Goal: Information Seeking & Learning: Learn about a topic

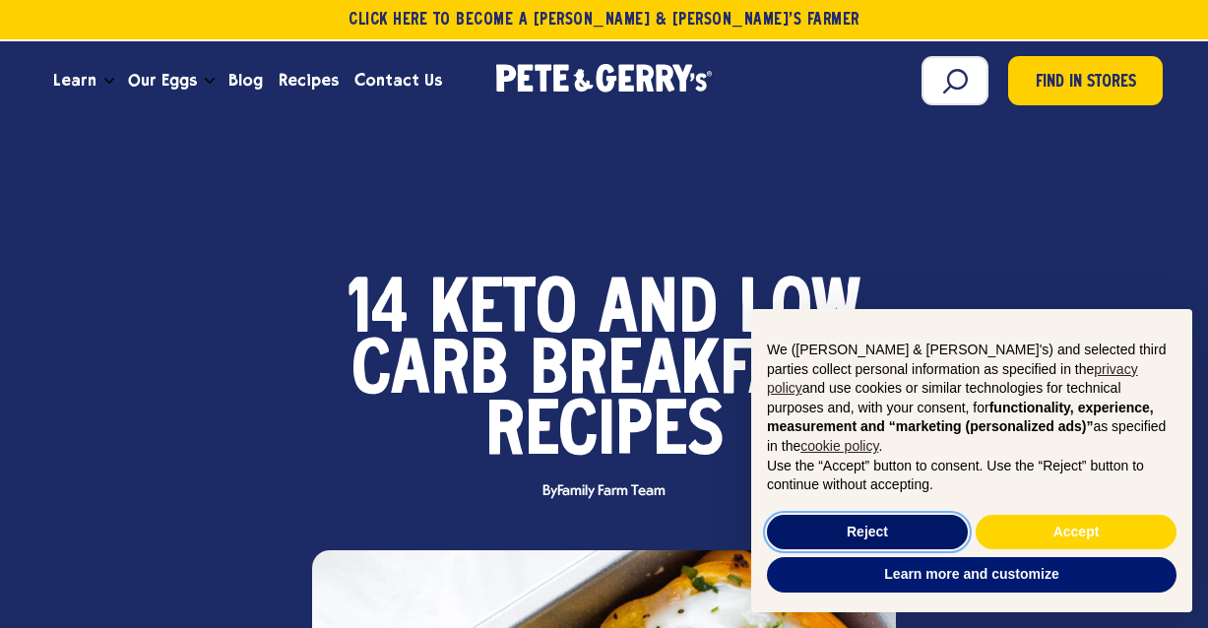
click at [840, 527] on button "Reject" at bounding box center [867, 532] width 201 height 35
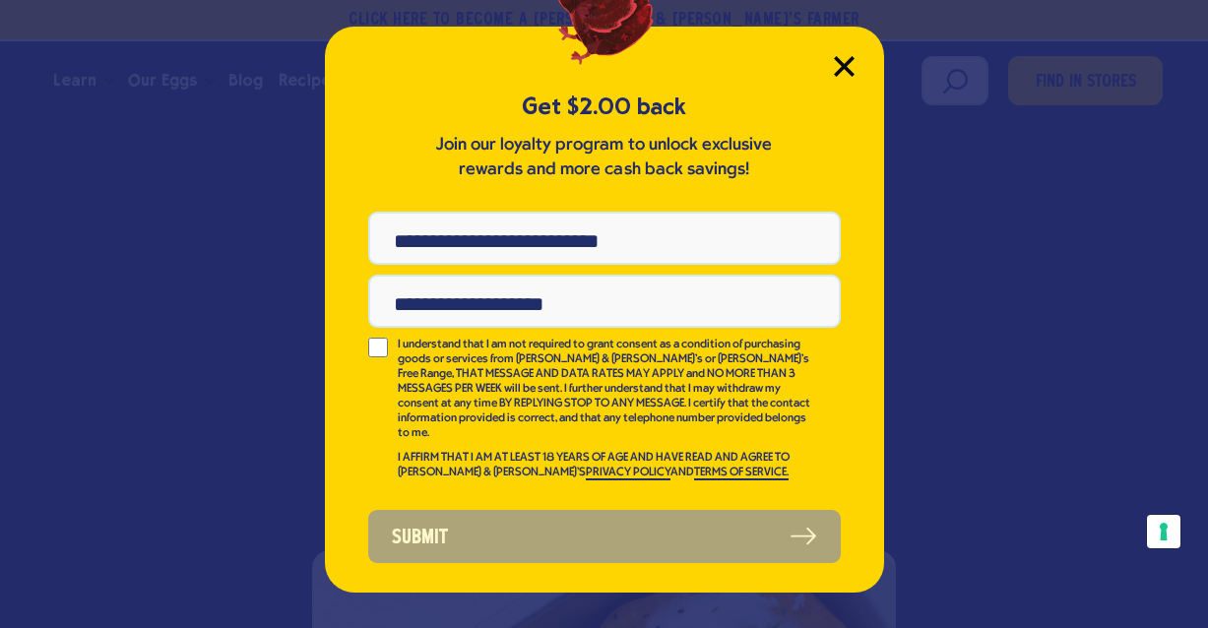
click at [839, 58] on icon "Close Modal" at bounding box center [844, 66] width 21 height 21
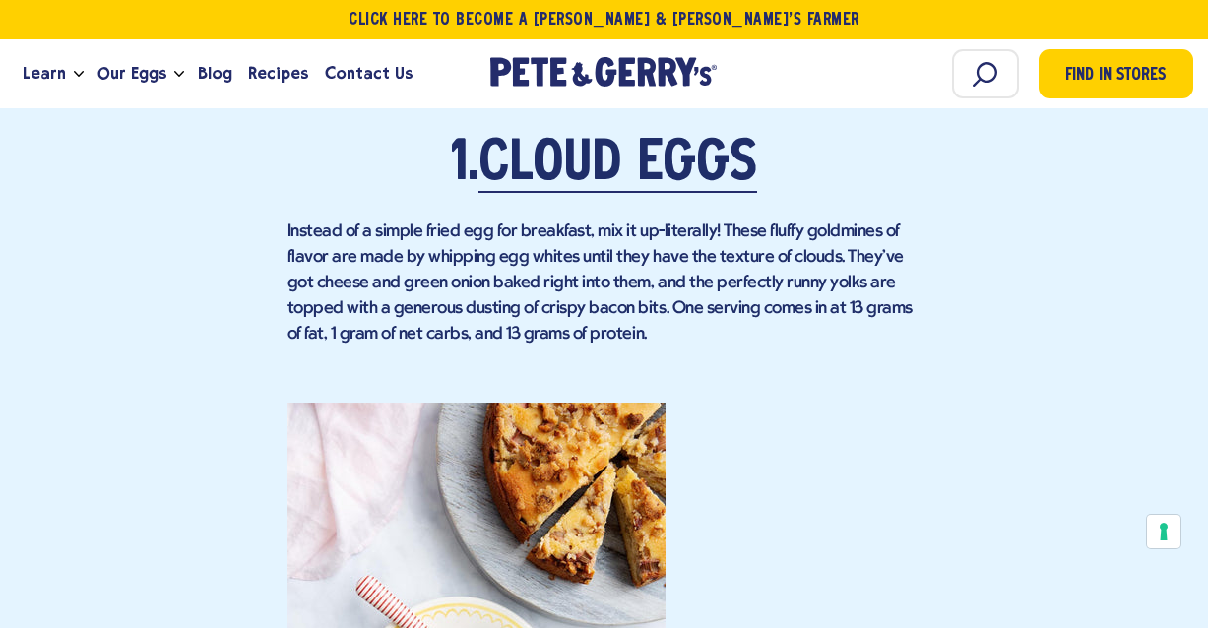
scroll to position [2142, 0]
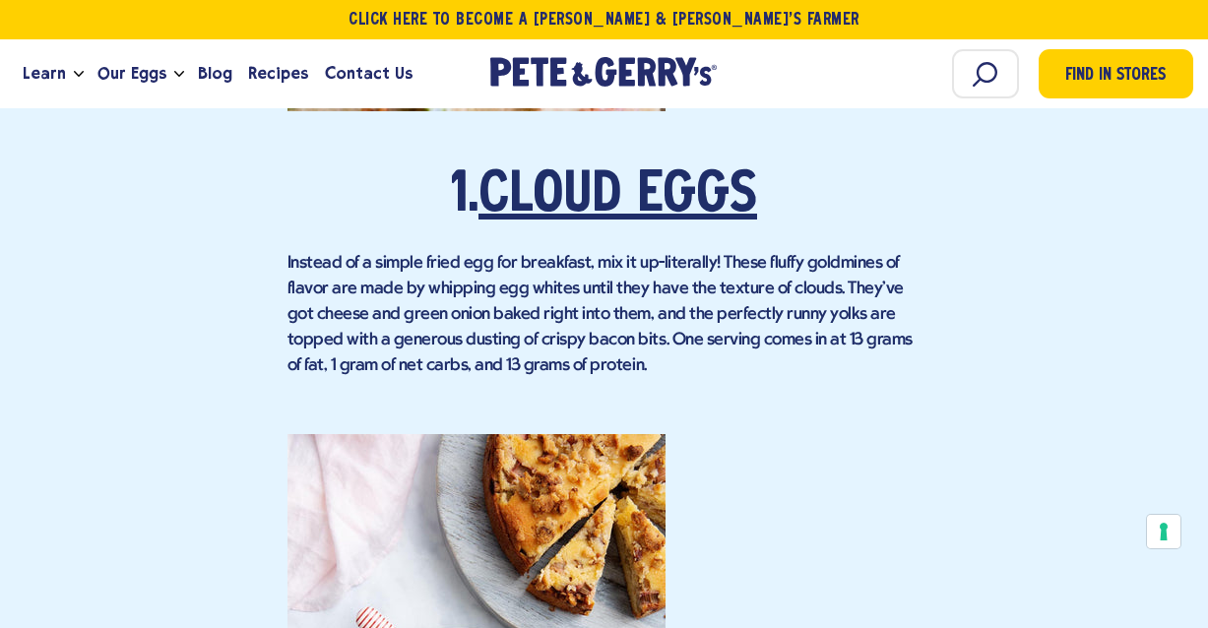
click at [710, 169] on link "Cloud Eggs" at bounding box center [617, 196] width 279 height 55
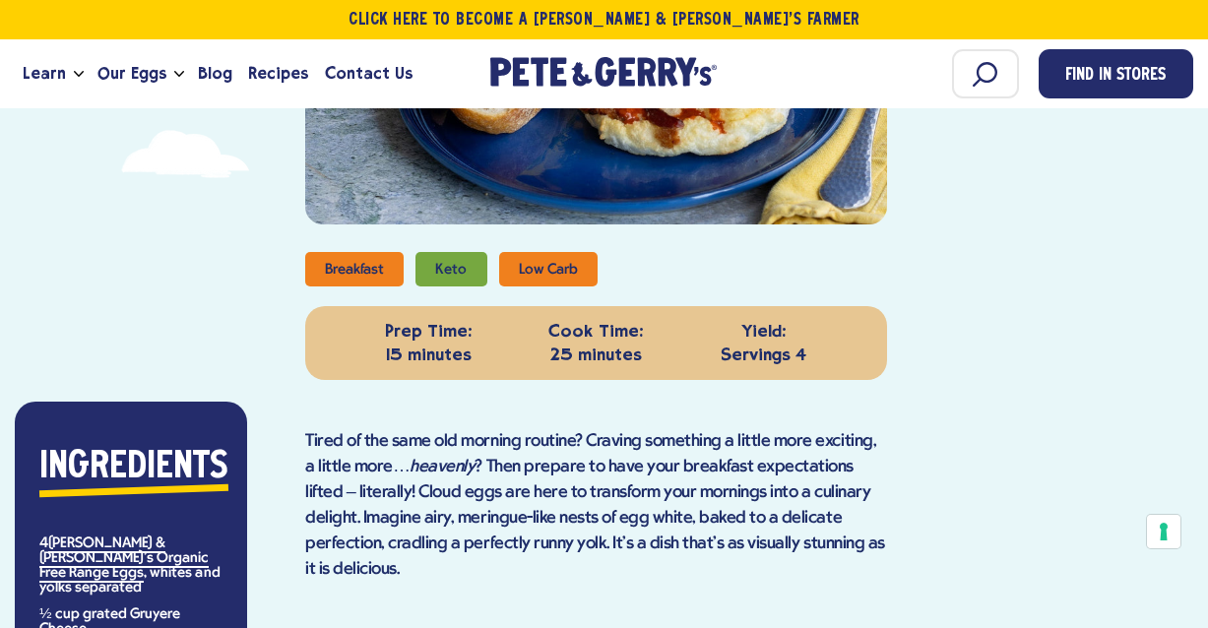
scroll to position [671, 0]
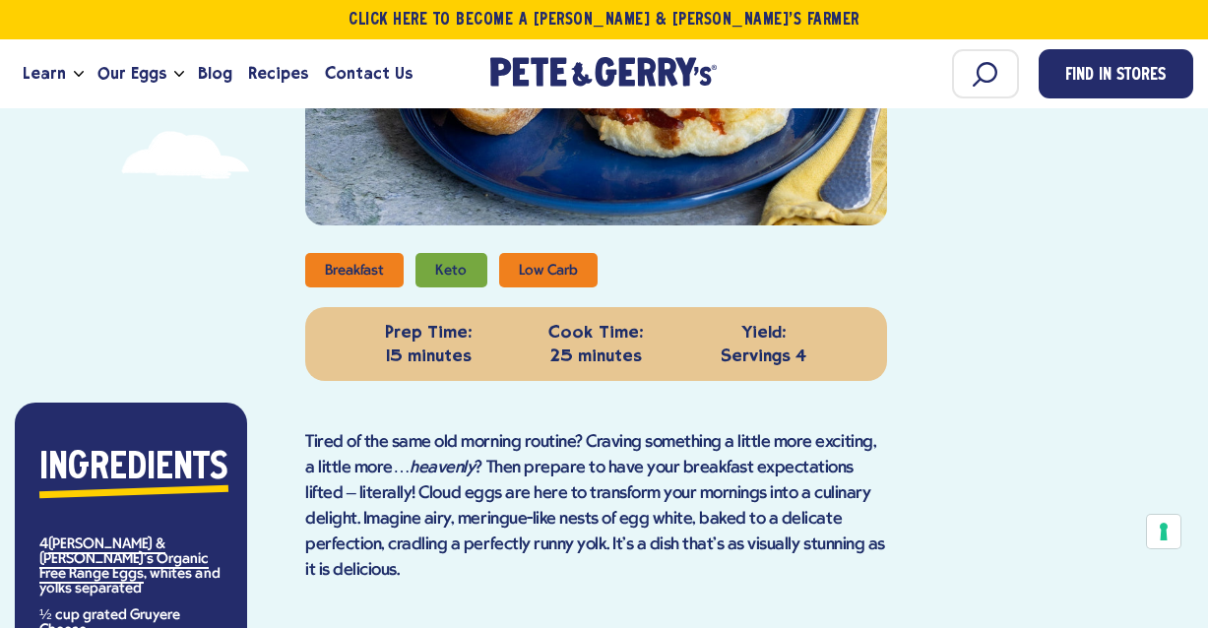
click at [542, 270] on li "Low Carb" at bounding box center [548, 270] width 98 height 34
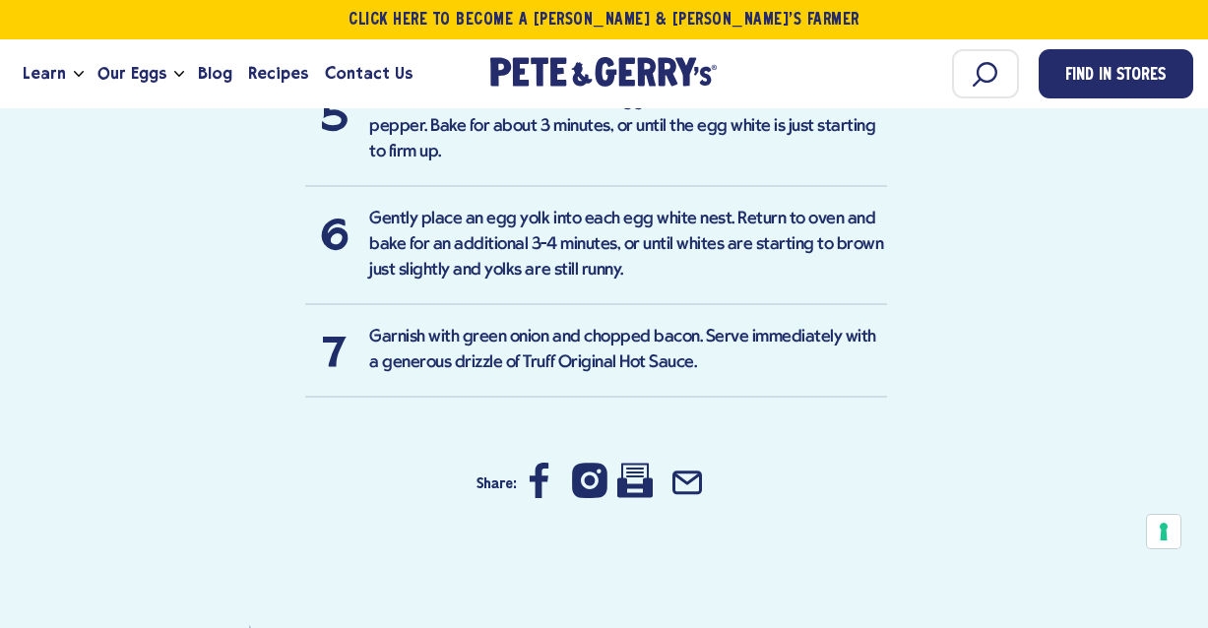
scroll to position [1868, 0]
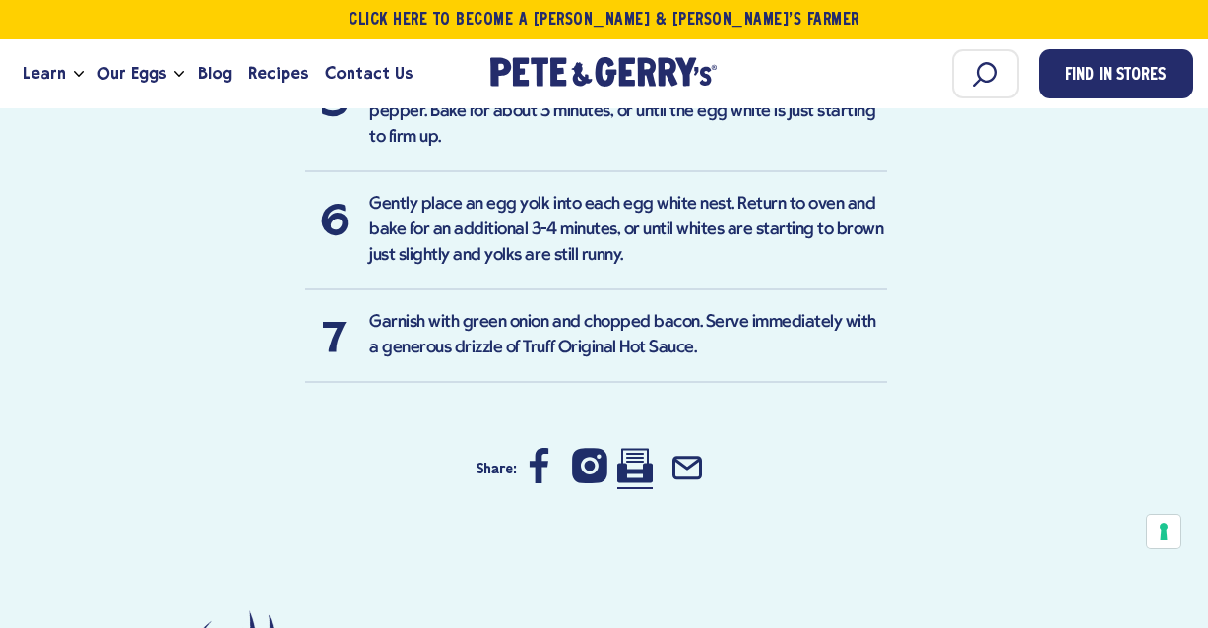
click at [638, 448] on icon at bounding box center [634, 465] width 35 height 35
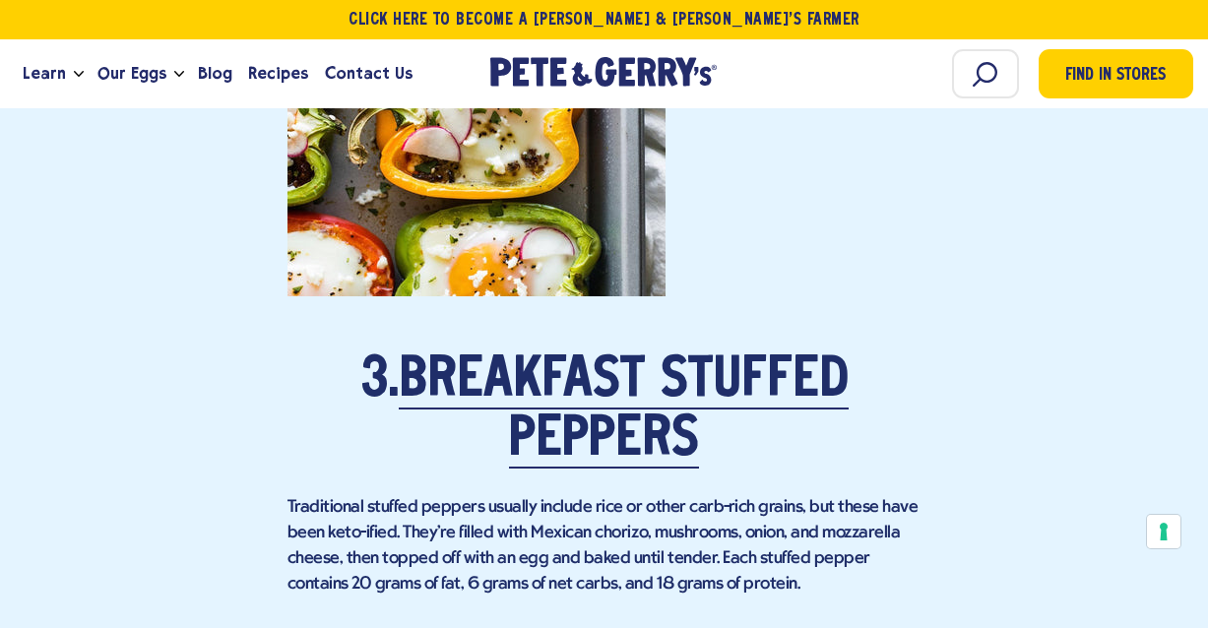
scroll to position [3558, 0]
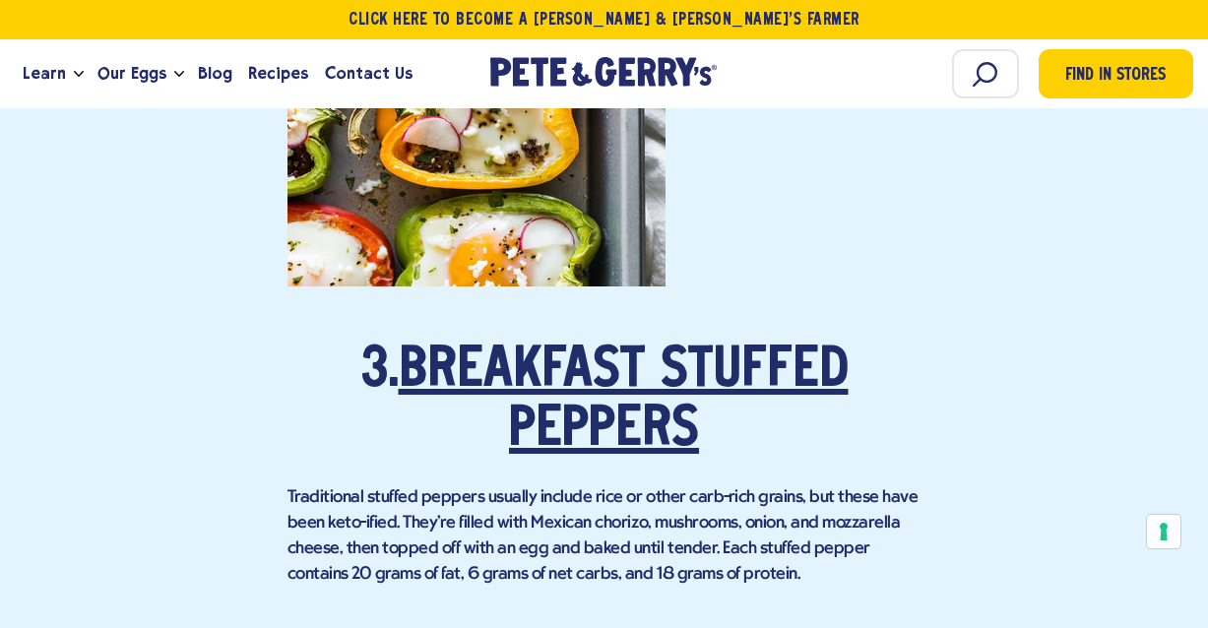
click at [617, 345] on link "Breakfast Stuffed Peppers" at bounding box center [624, 402] width 450 height 114
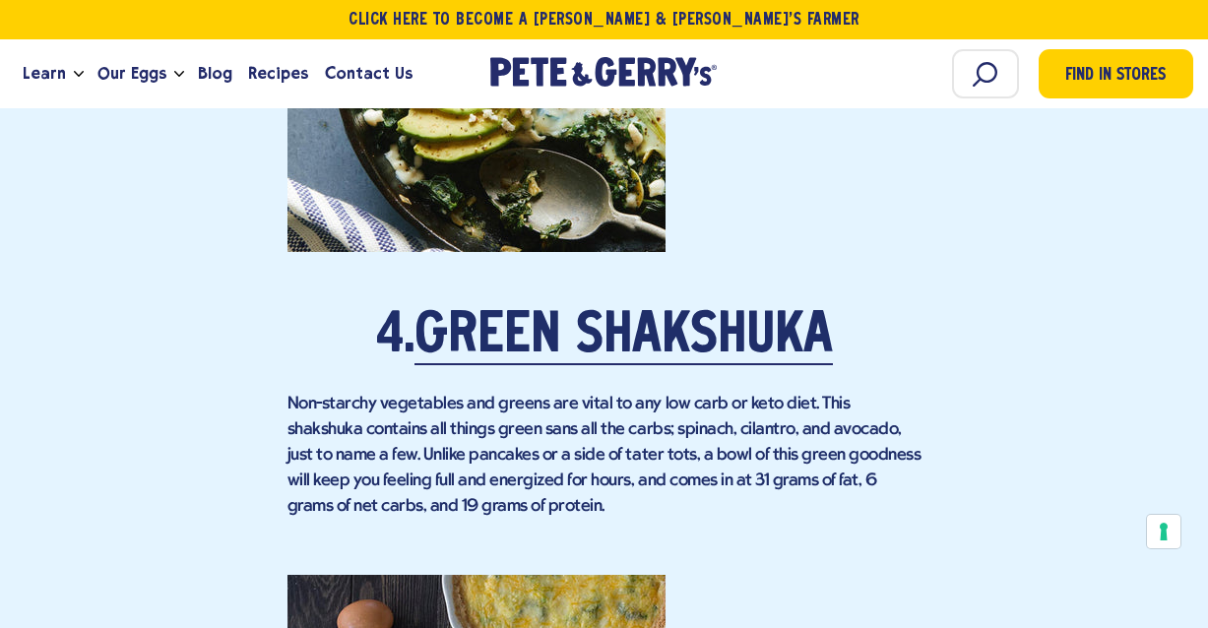
scroll to position [4424, 0]
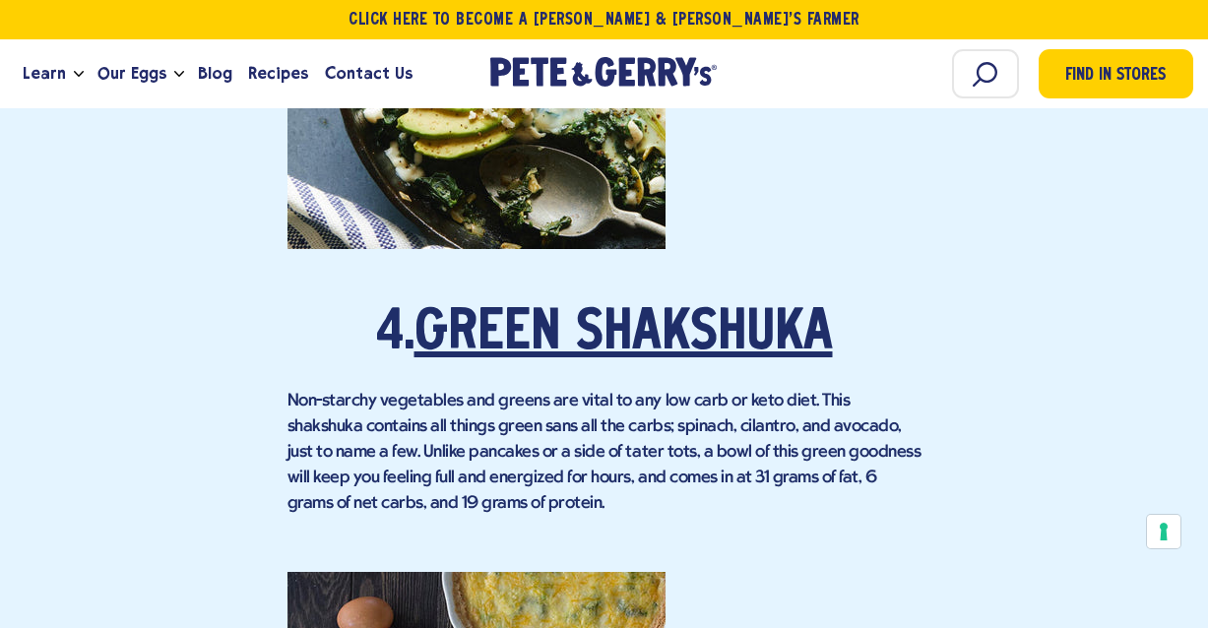
click at [635, 307] on link "Green Shakshuka" at bounding box center [623, 334] width 418 height 55
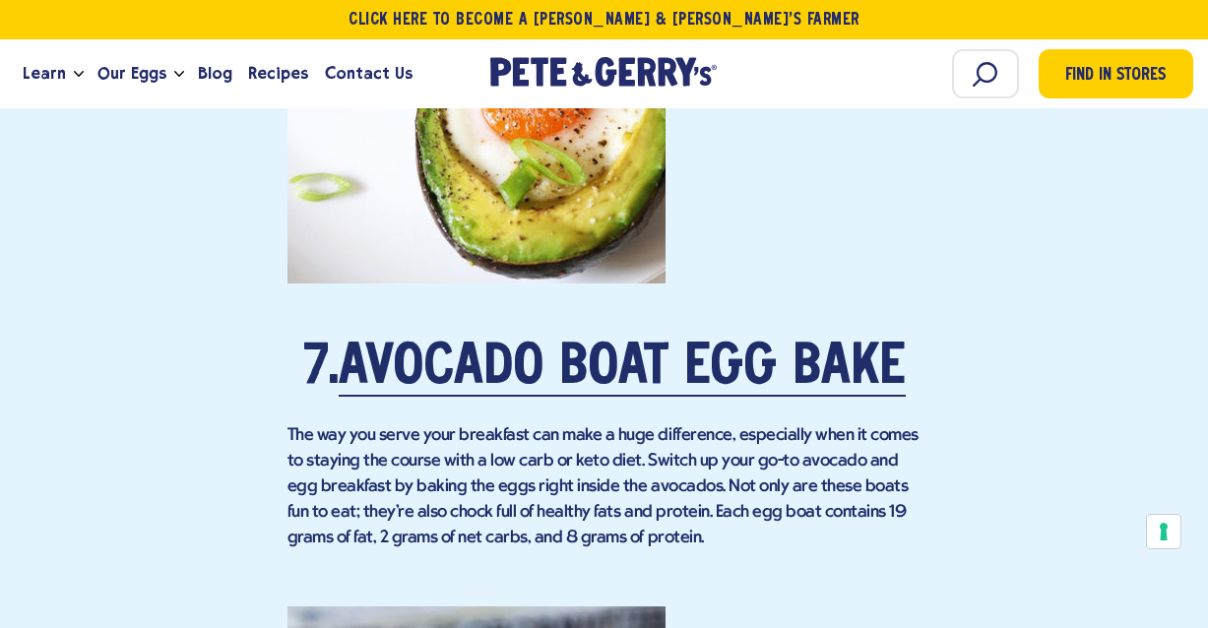
scroll to position [6896, 0]
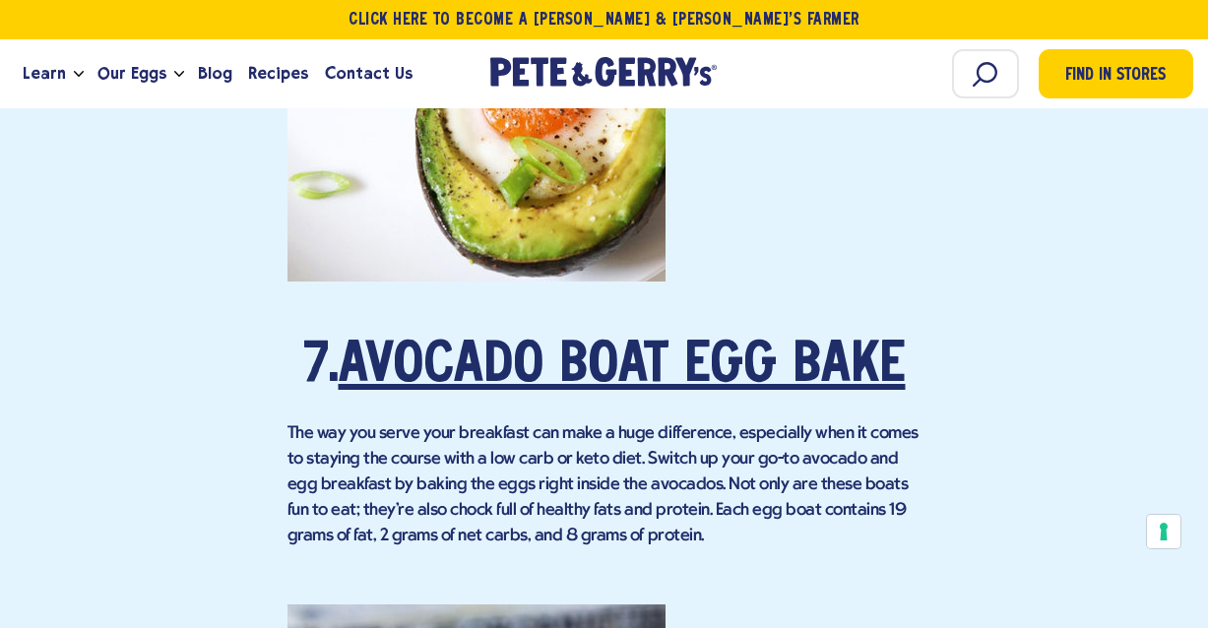
click at [523, 352] on link "Avocado Boat Egg Bake" at bounding box center [622, 367] width 567 height 55
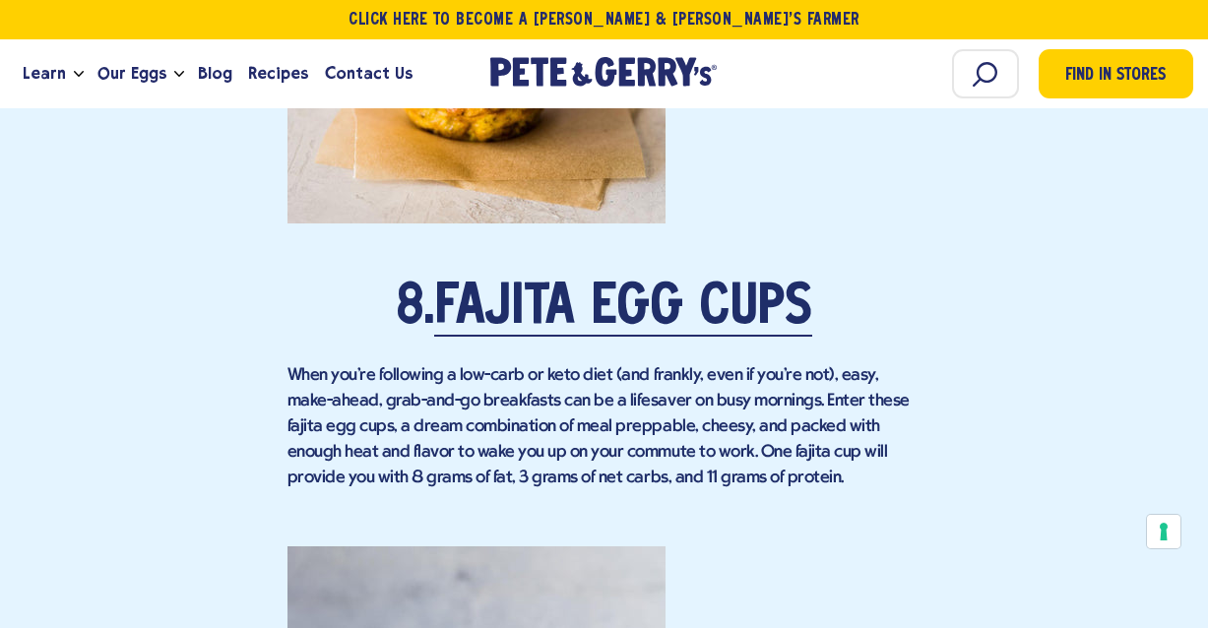
scroll to position [7758, 0]
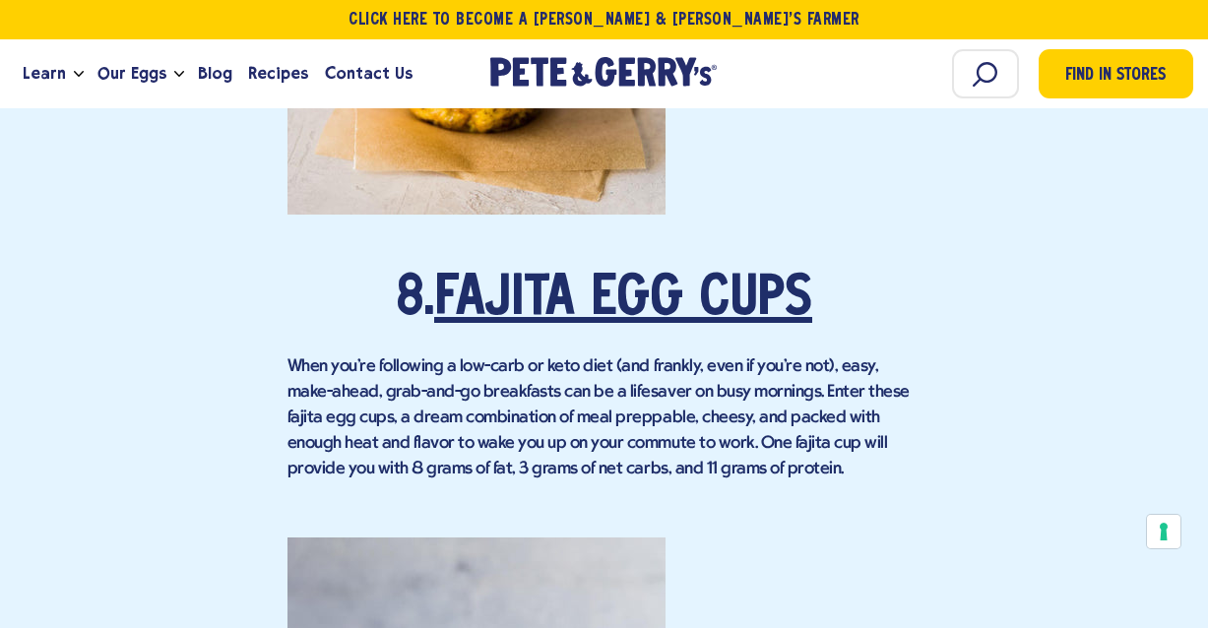
click at [666, 273] on link "Fajita Egg Cups" at bounding box center [623, 300] width 378 height 55
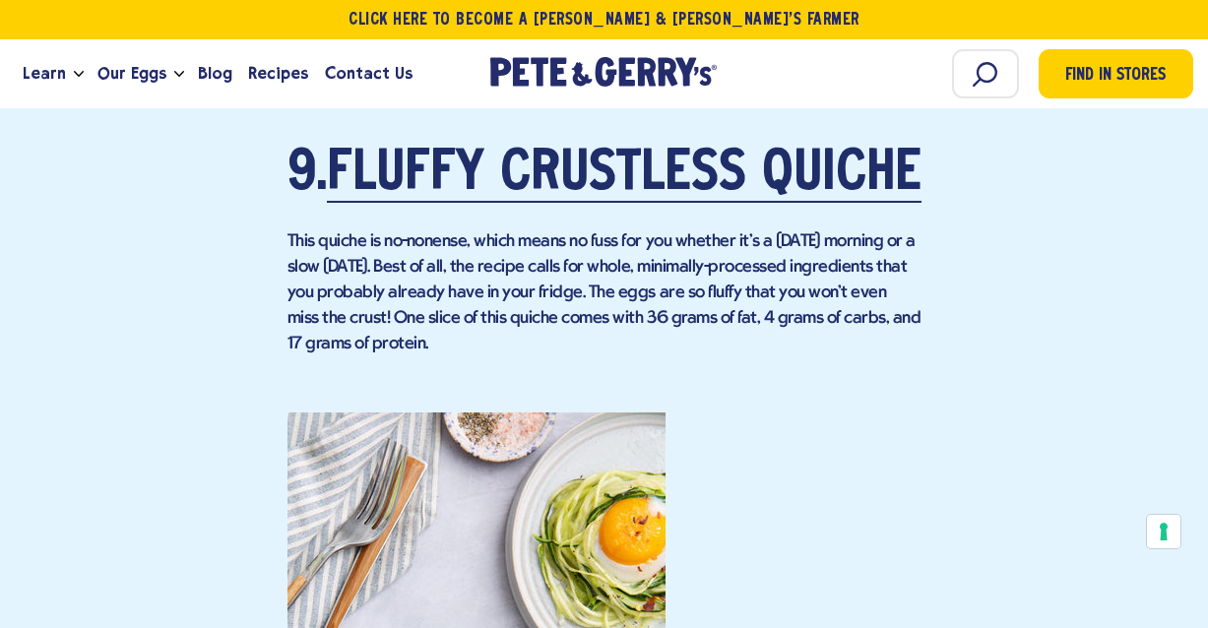
scroll to position [8660, 0]
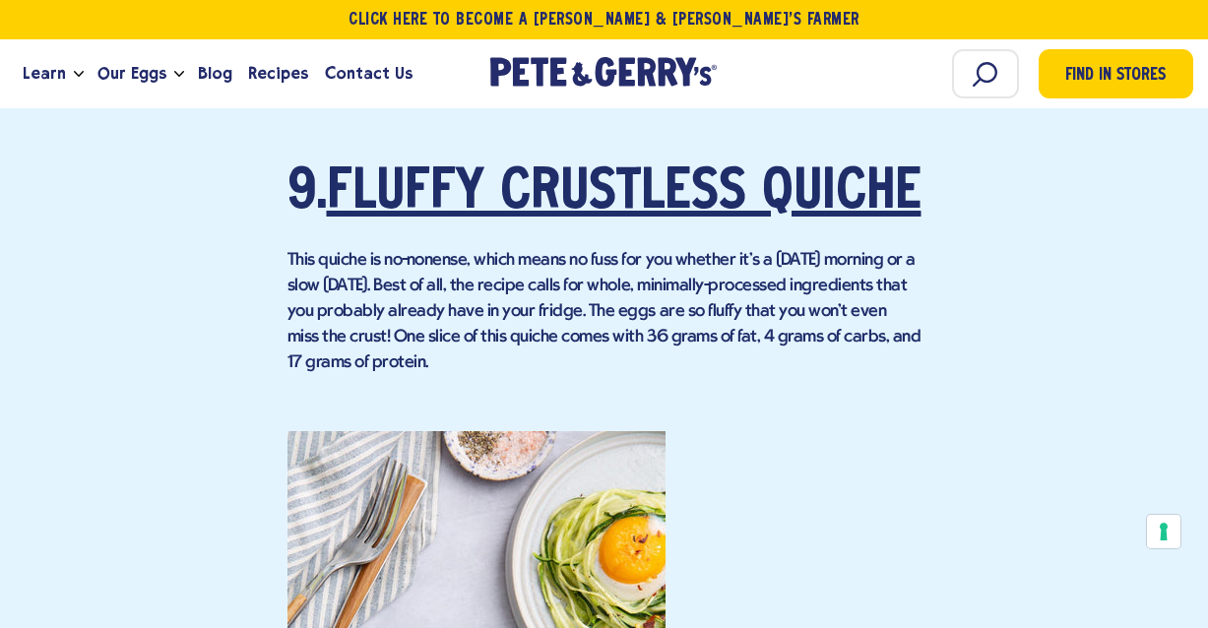
click at [607, 218] on link "Fluffy Crustless Quiche" at bounding box center [624, 193] width 595 height 55
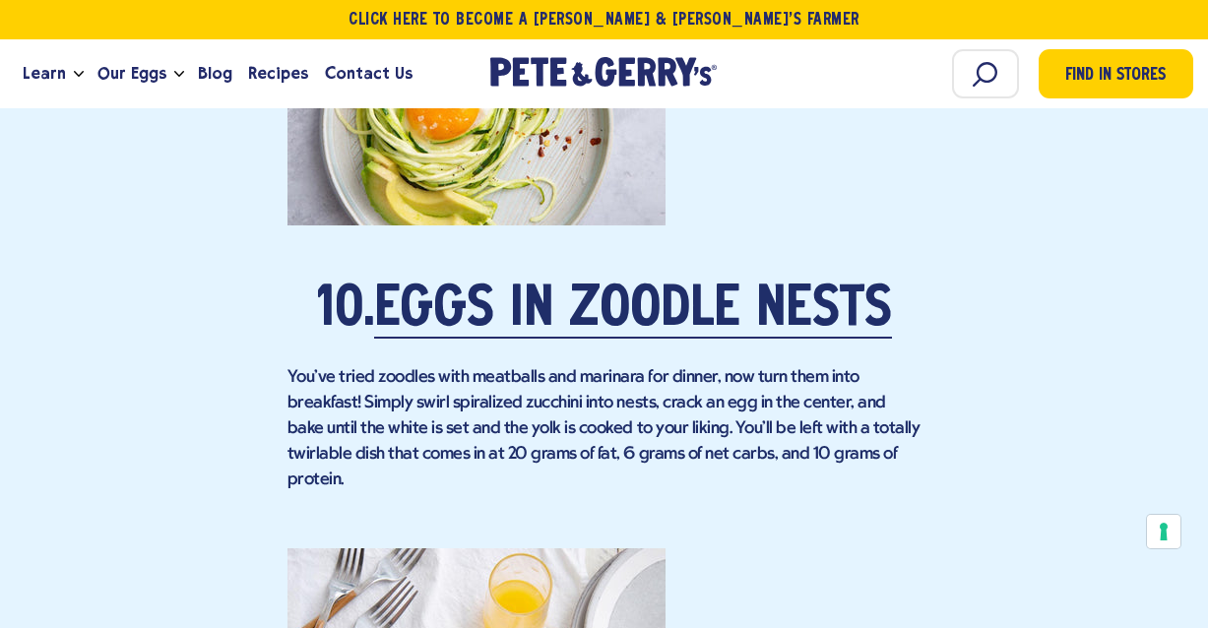
scroll to position [9342, 0]
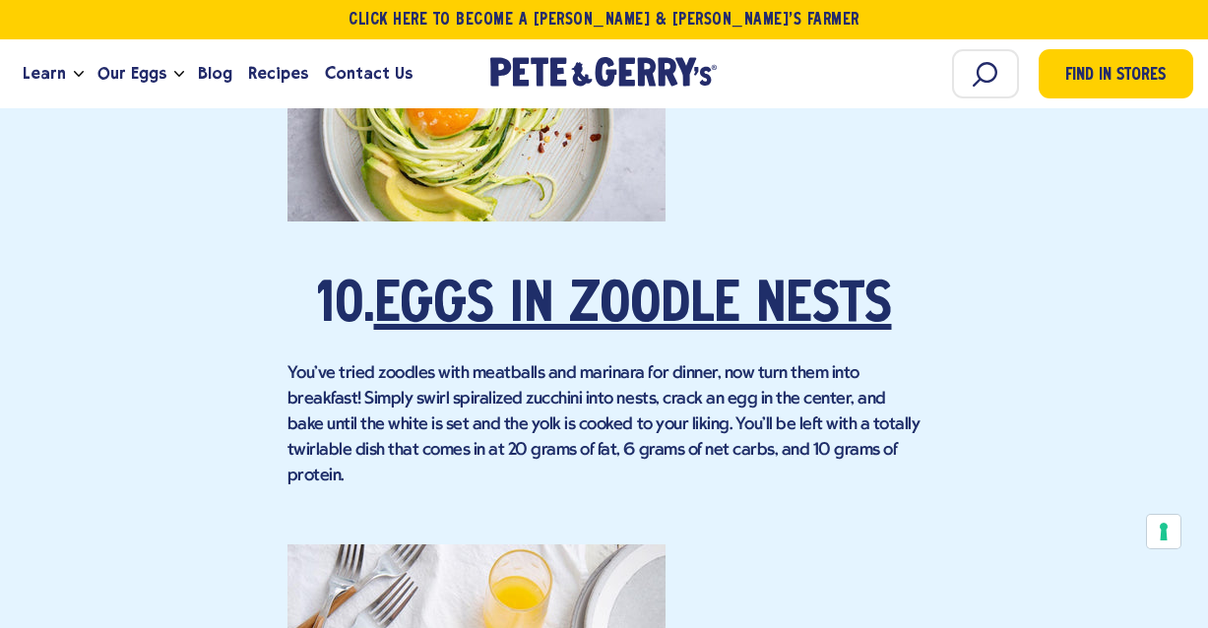
click at [714, 335] on link "Eggs In Zoodle Nests" at bounding box center [633, 307] width 518 height 55
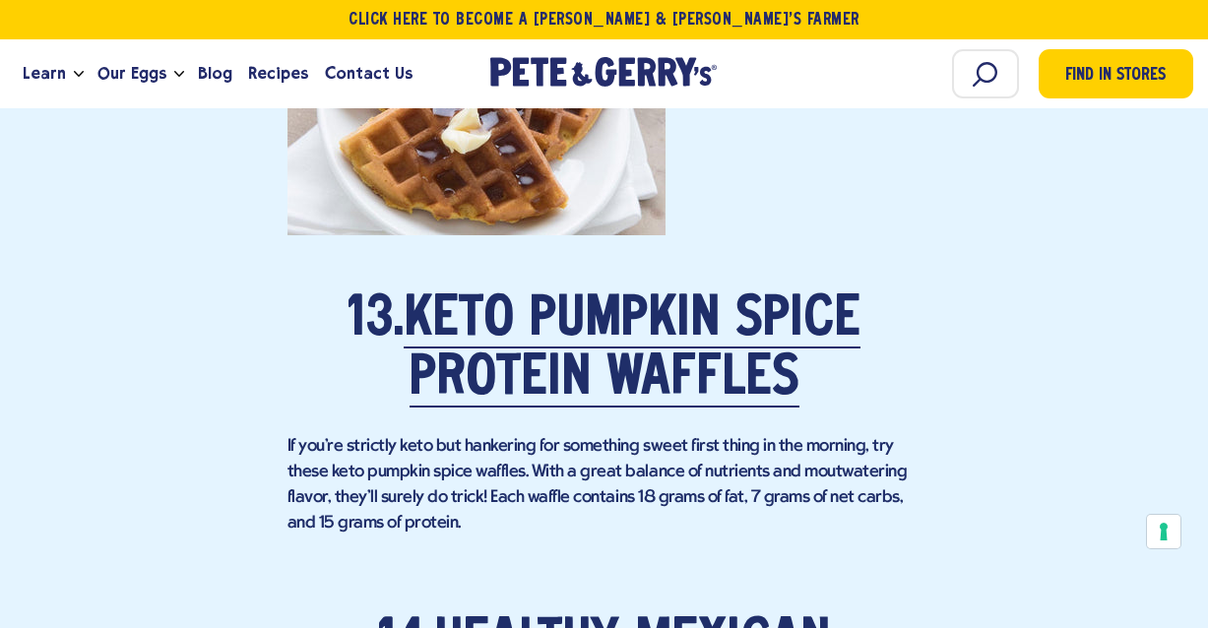
scroll to position [11690, 0]
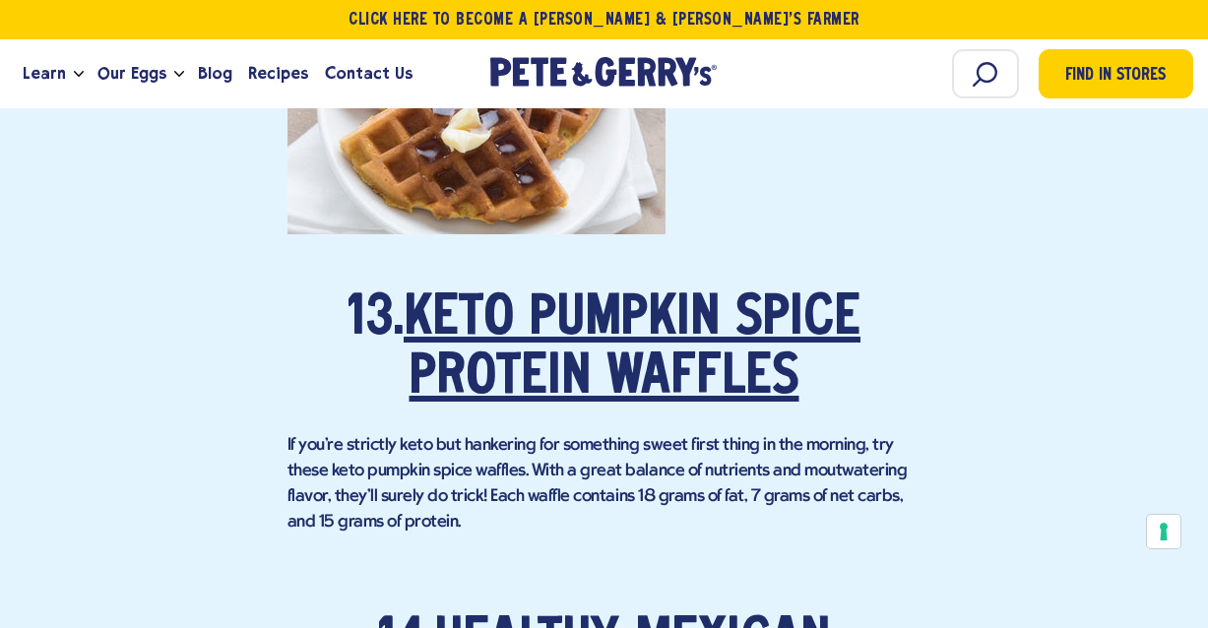
click at [595, 337] on link "Keto Pumpkin Spice Protein Waffles" at bounding box center [632, 349] width 457 height 114
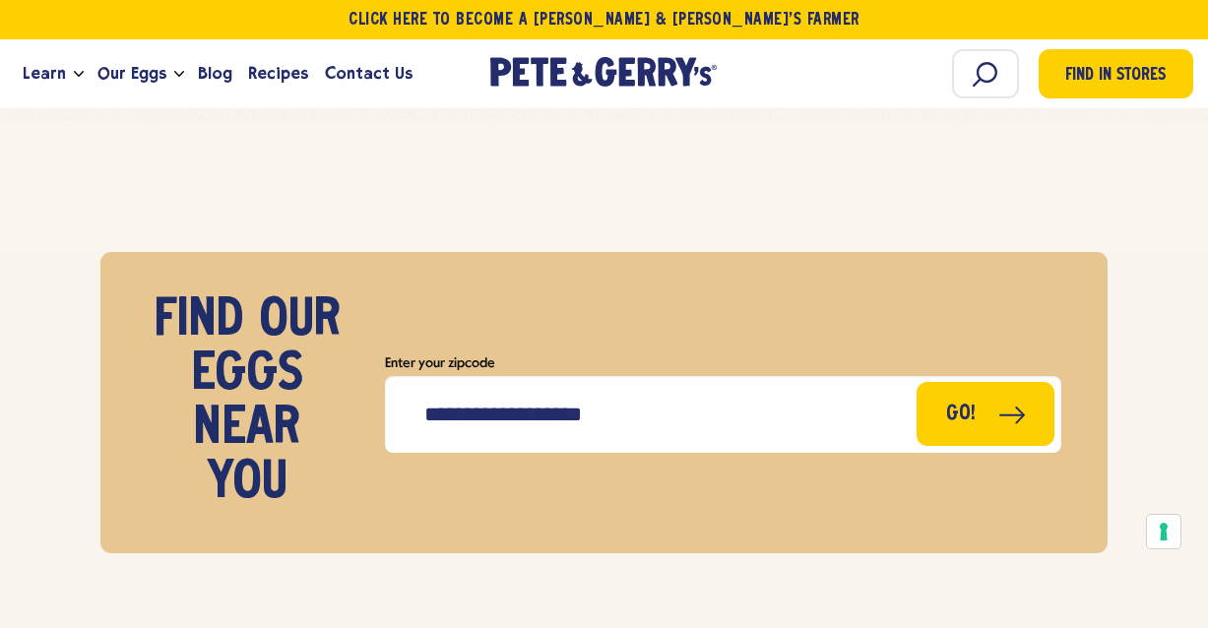
scroll to position [12956, 0]
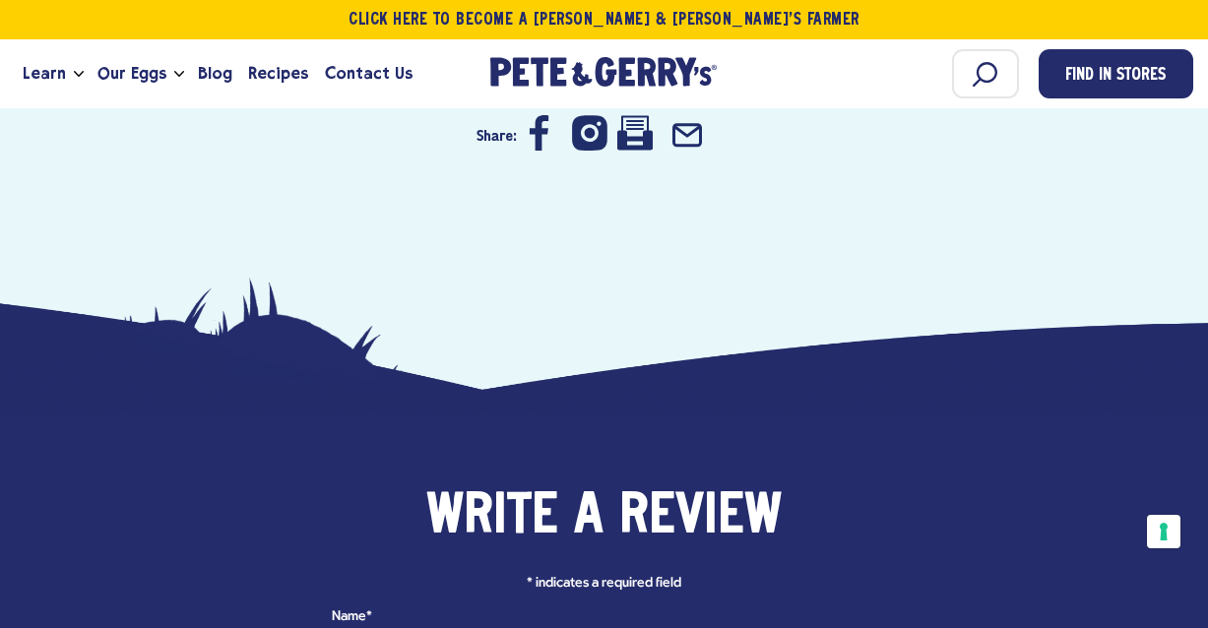
scroll to position [2611, 0]
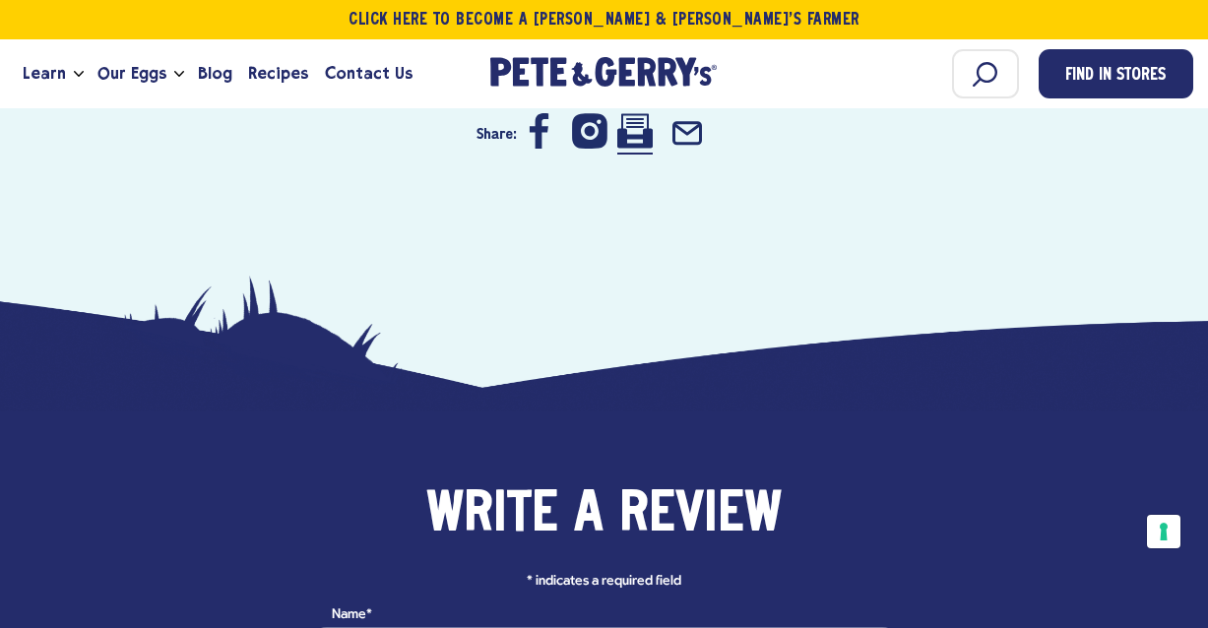
click at [638, 126] on icon at bounding box center [634, 130] width 35 height 34
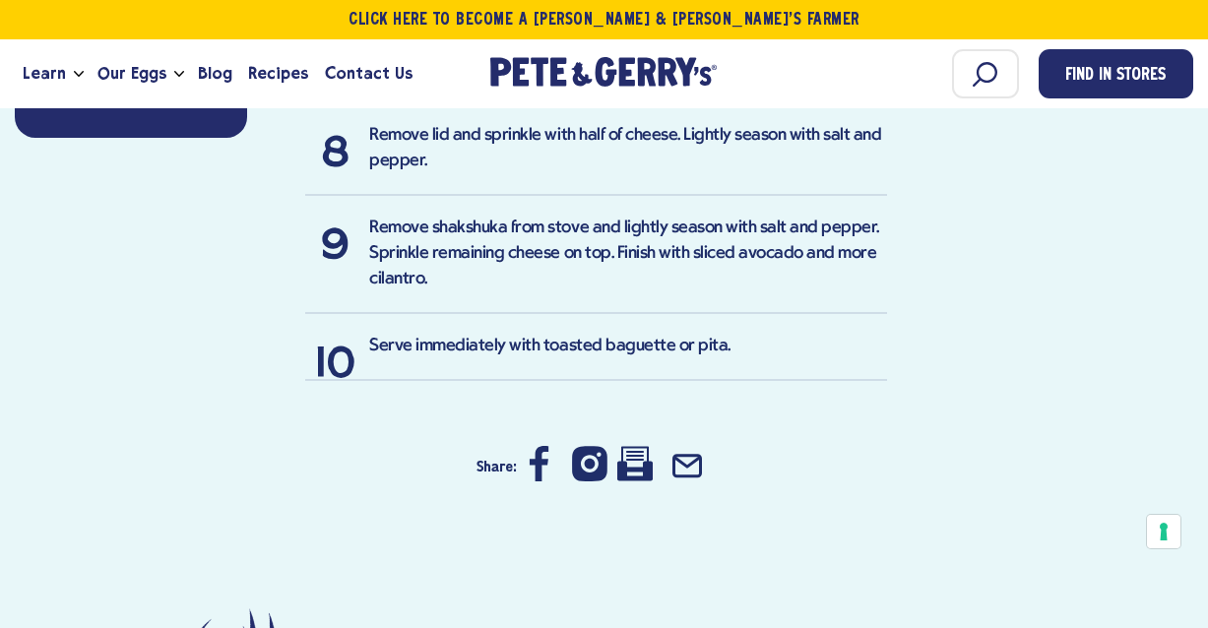
scroll to position [2053, 0]
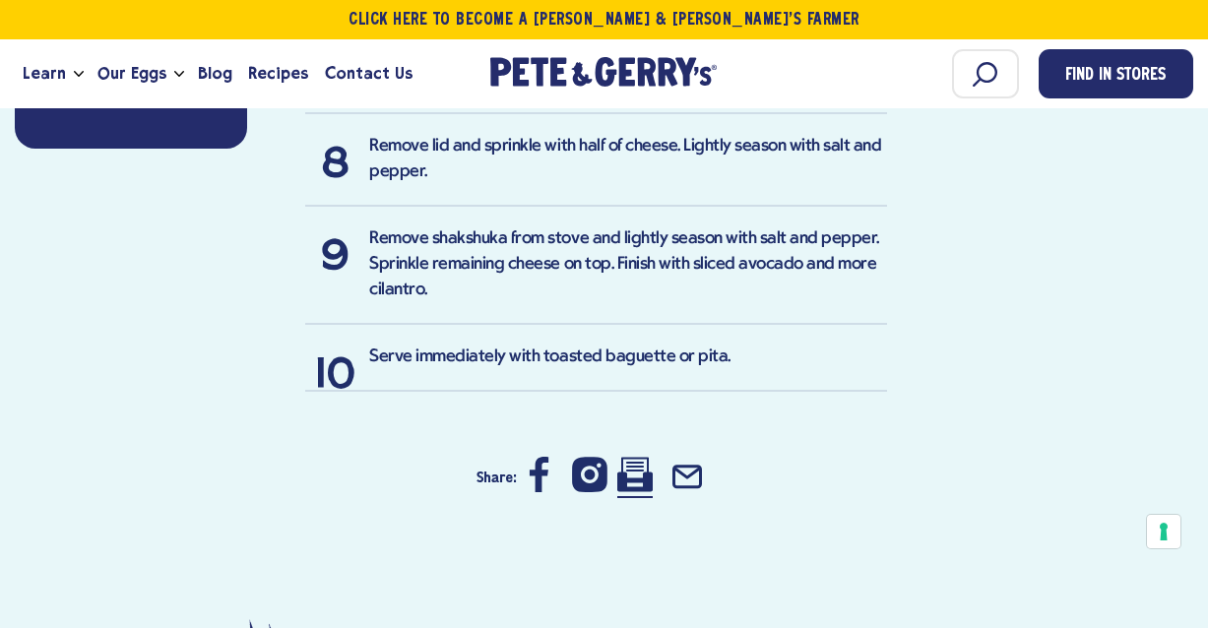
click at [626, 457] on icon at bounding box center [634, 474] width 35 height 35
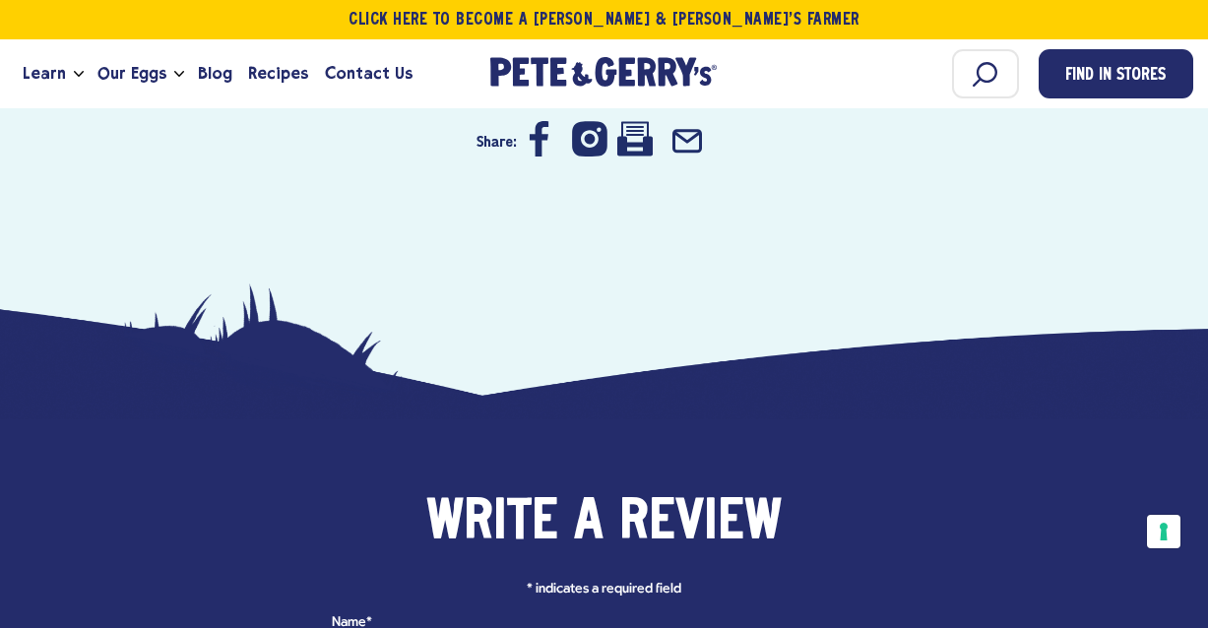
scroll to position [1870, 0]
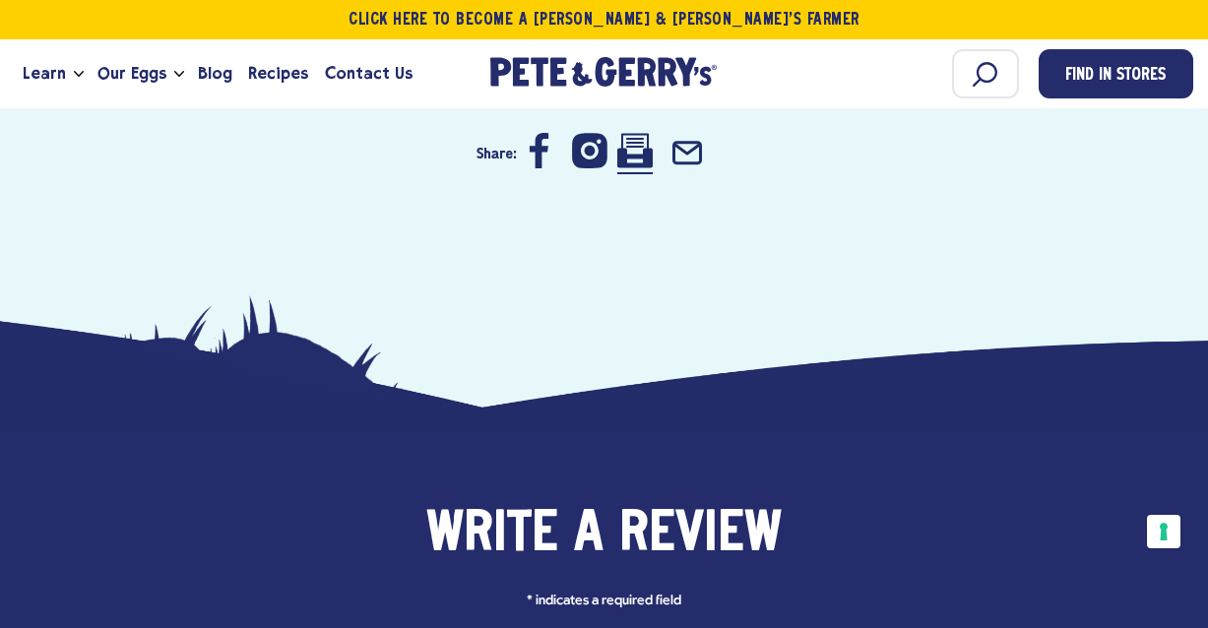
click at [634, 156] on icon at bounding box center [634, 150] width 35 height 34
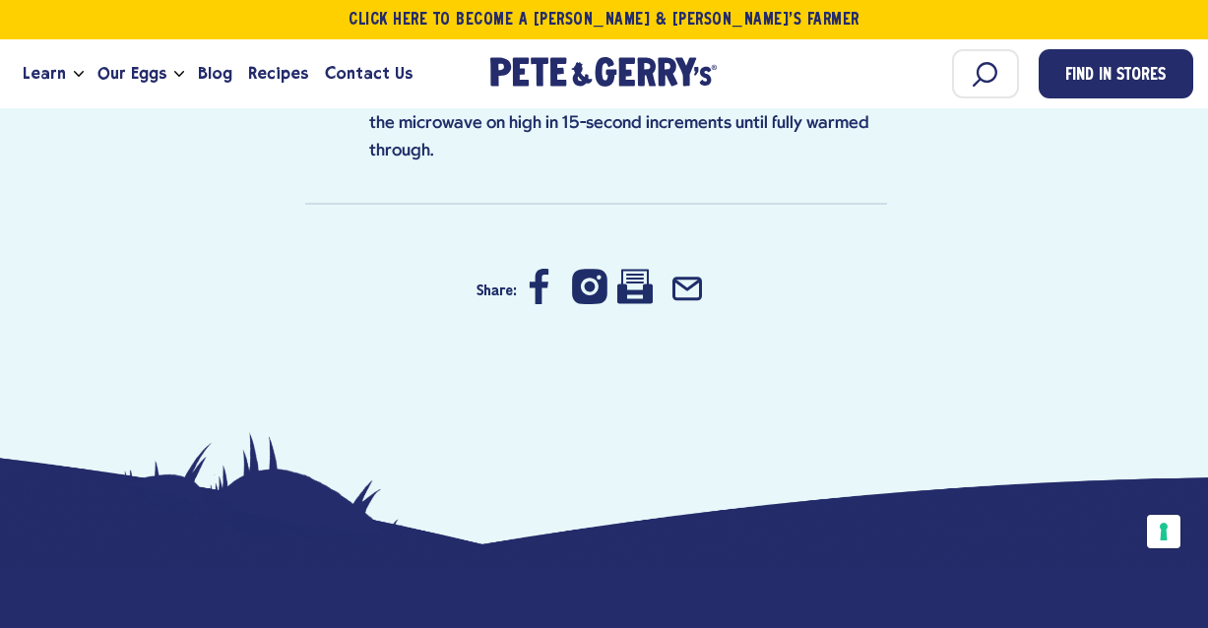
scroll to position [2327, 0]
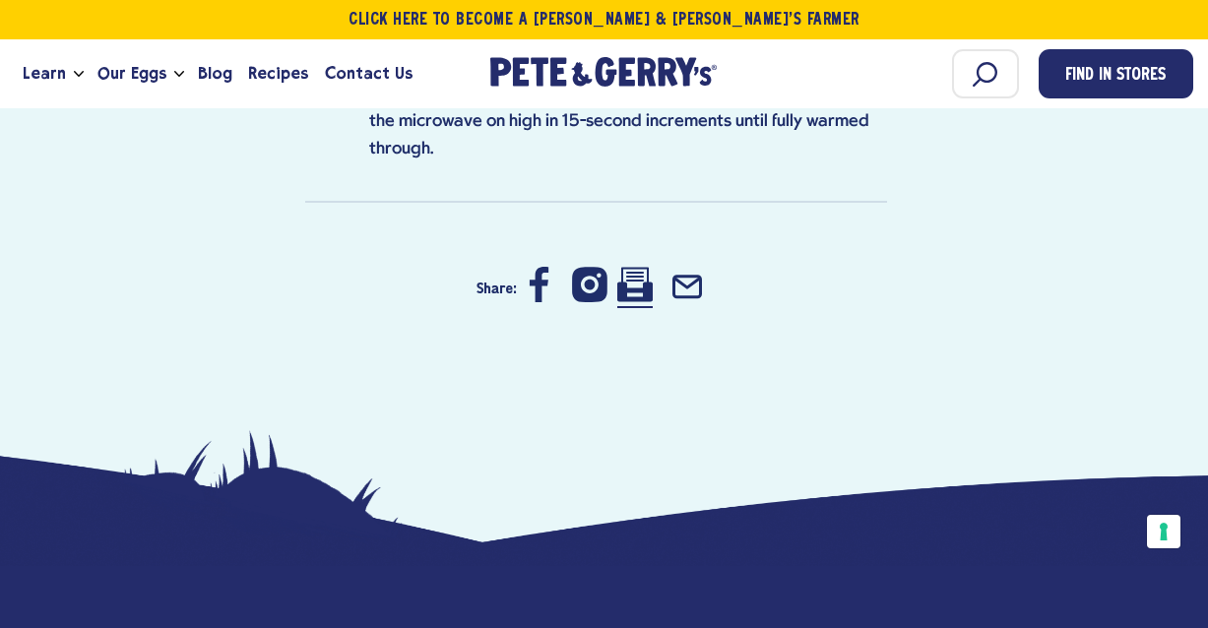
click at [640, 267] on icon at bounding box center [634, 284] width 35 height 35
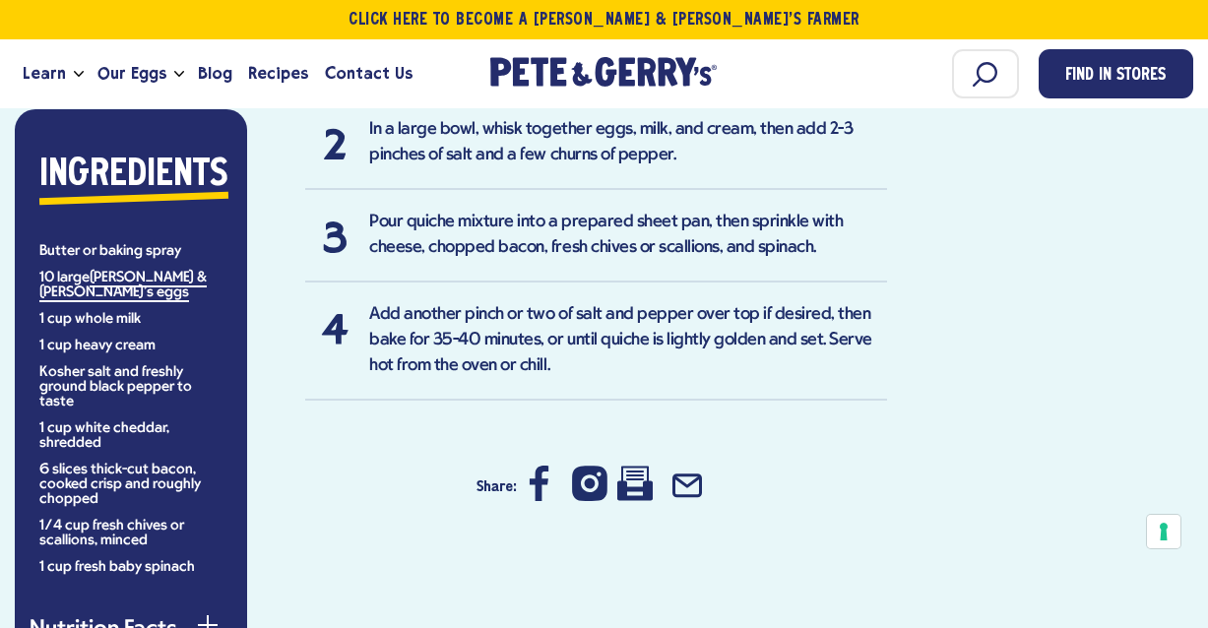
scroll to position [1510, 0]
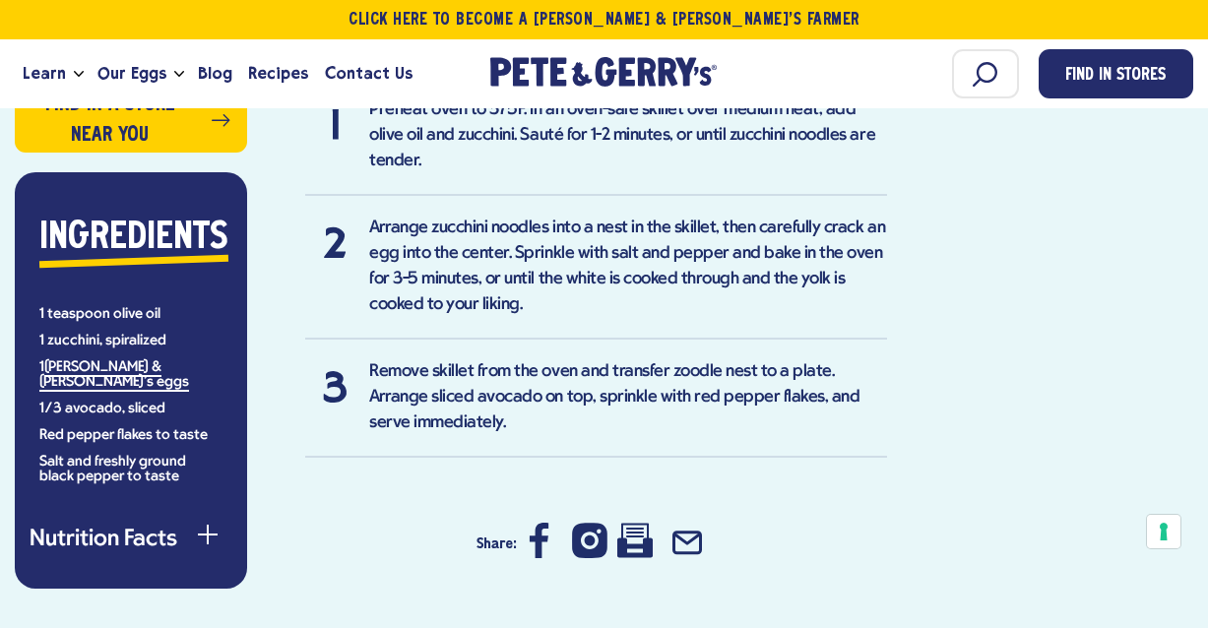
scroll to position [1384, 0]
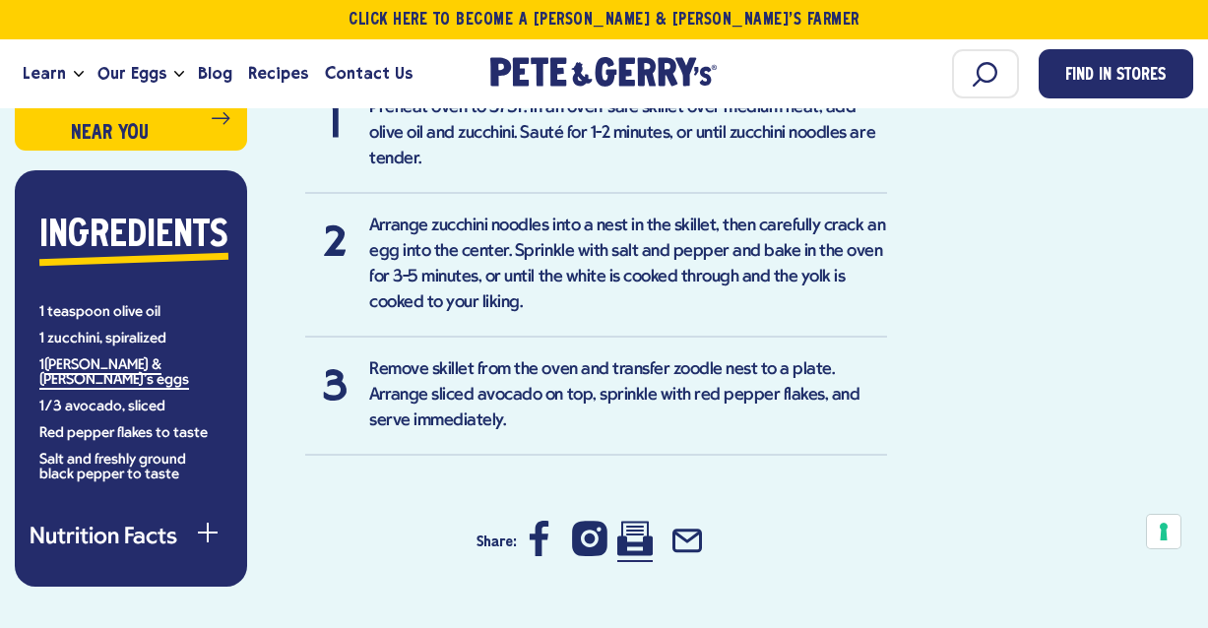
click at [636, 521] on icon at bounding box center [634, 538] width 35 height 35
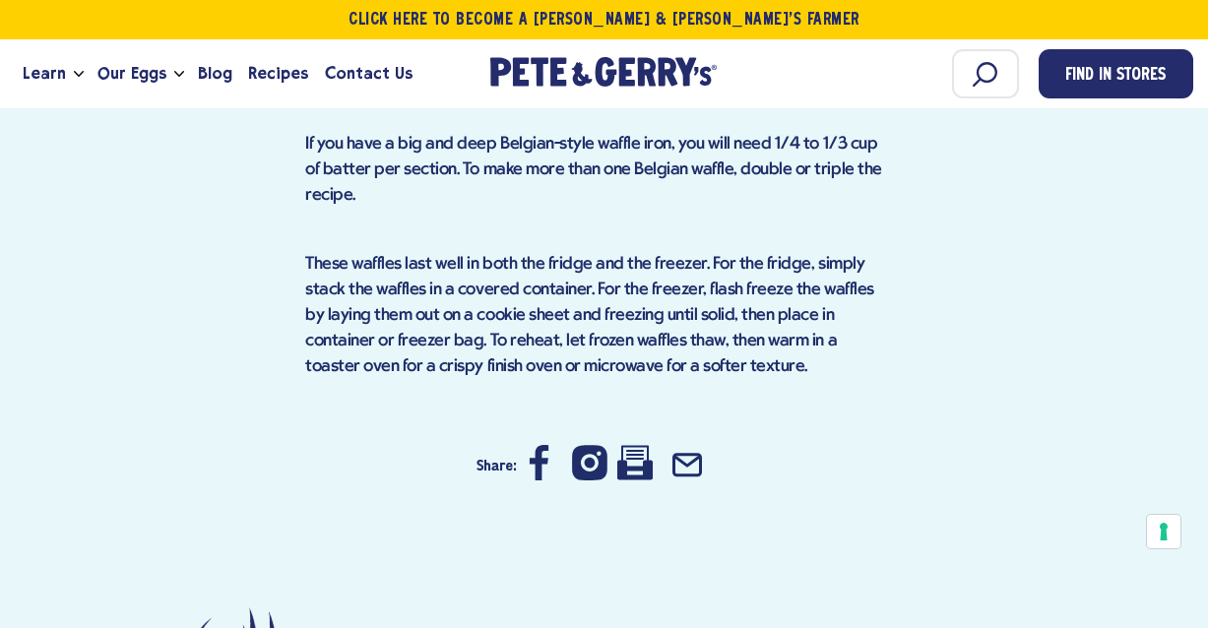
scroll to position [2255, 0]
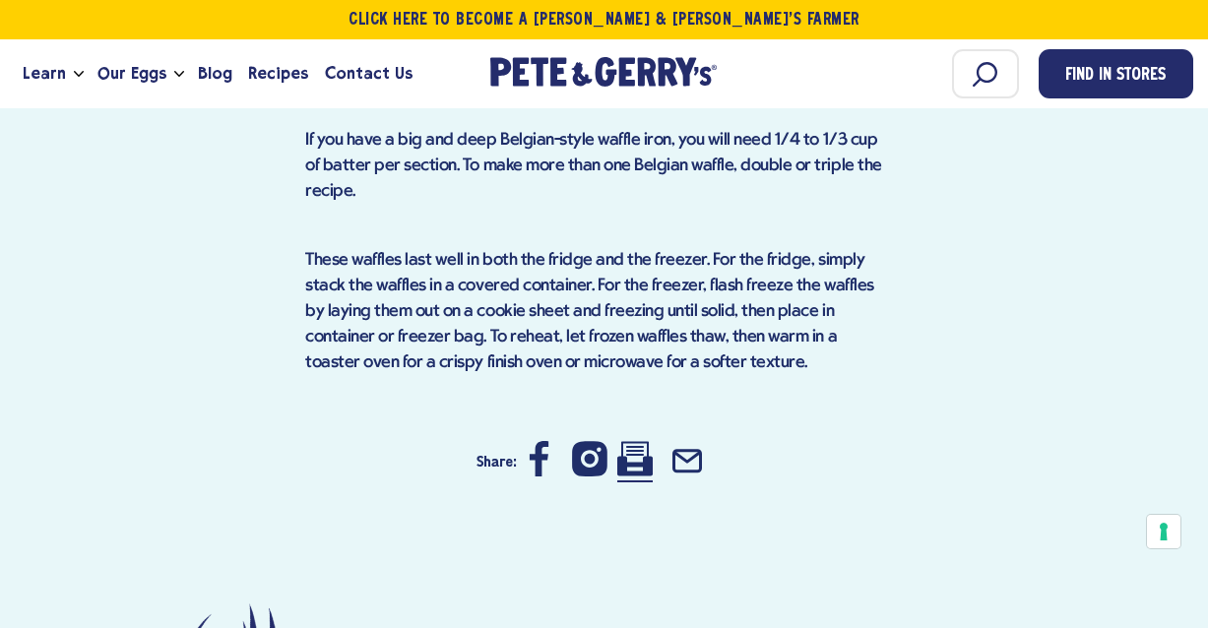
click at [633, 476] on icon at bounding box center [634, 458] width 35 height 35
